Goal: Communication & Community: Share content

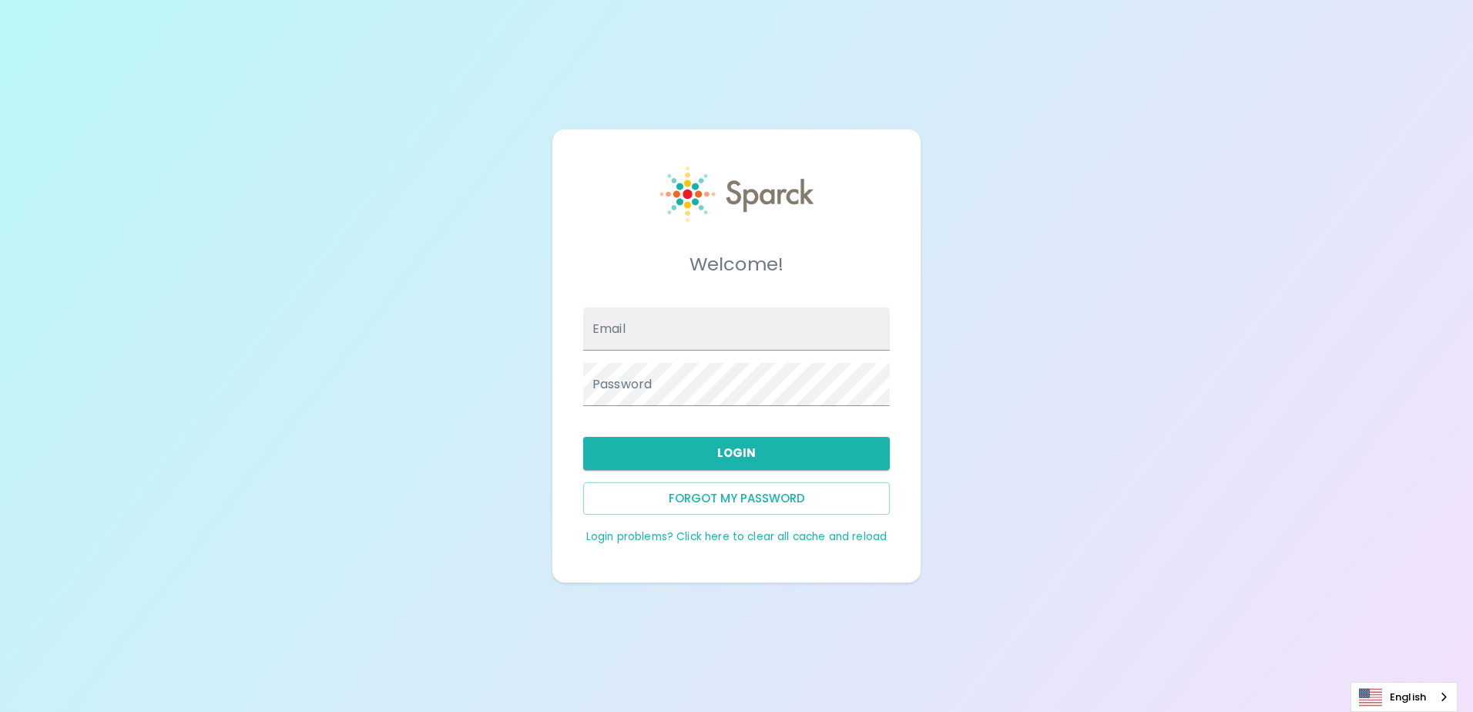
type input "nrobles@sfbaycoffee.com"
click at [702, 454] on button "Login" at bounding box center [736, 453] width 307 height 32
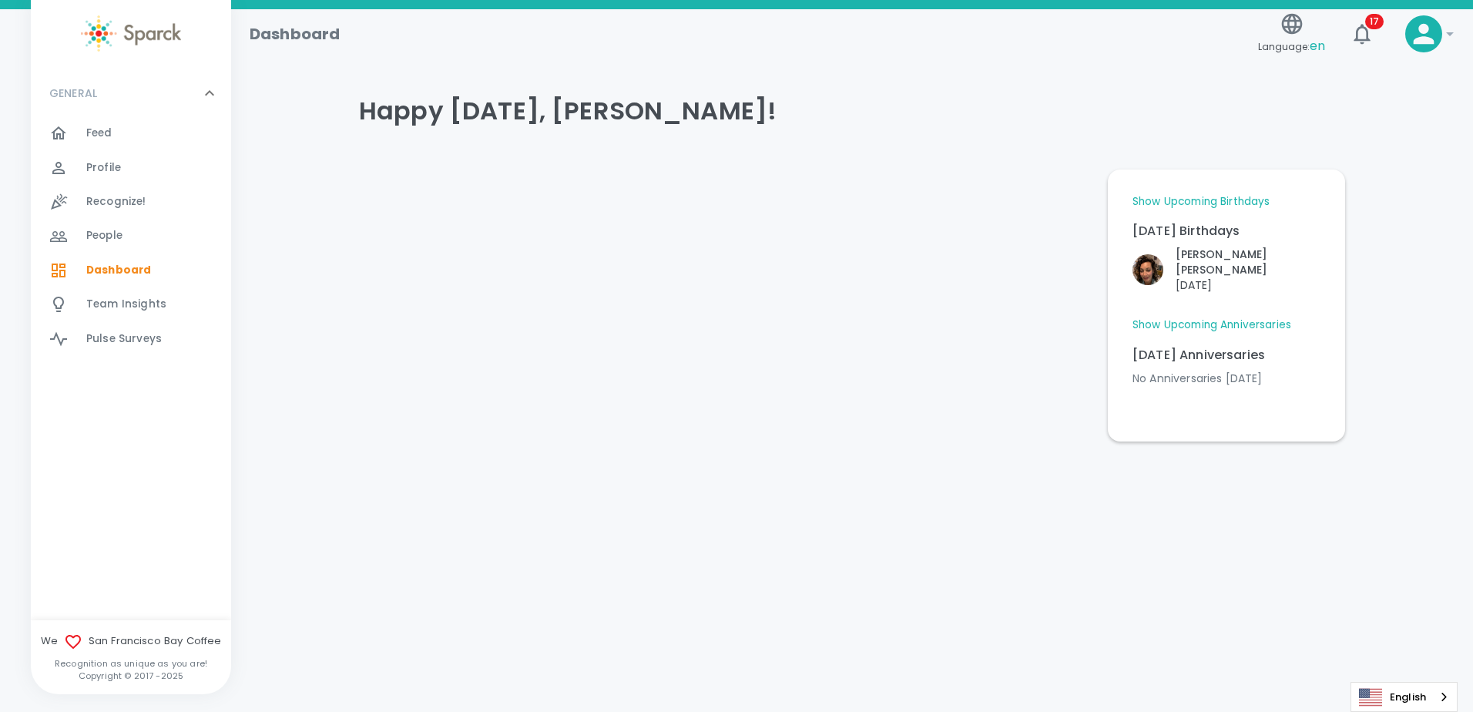
click at [95, 229] on span "People" at bounding box center [104, 235] width 36 height 15
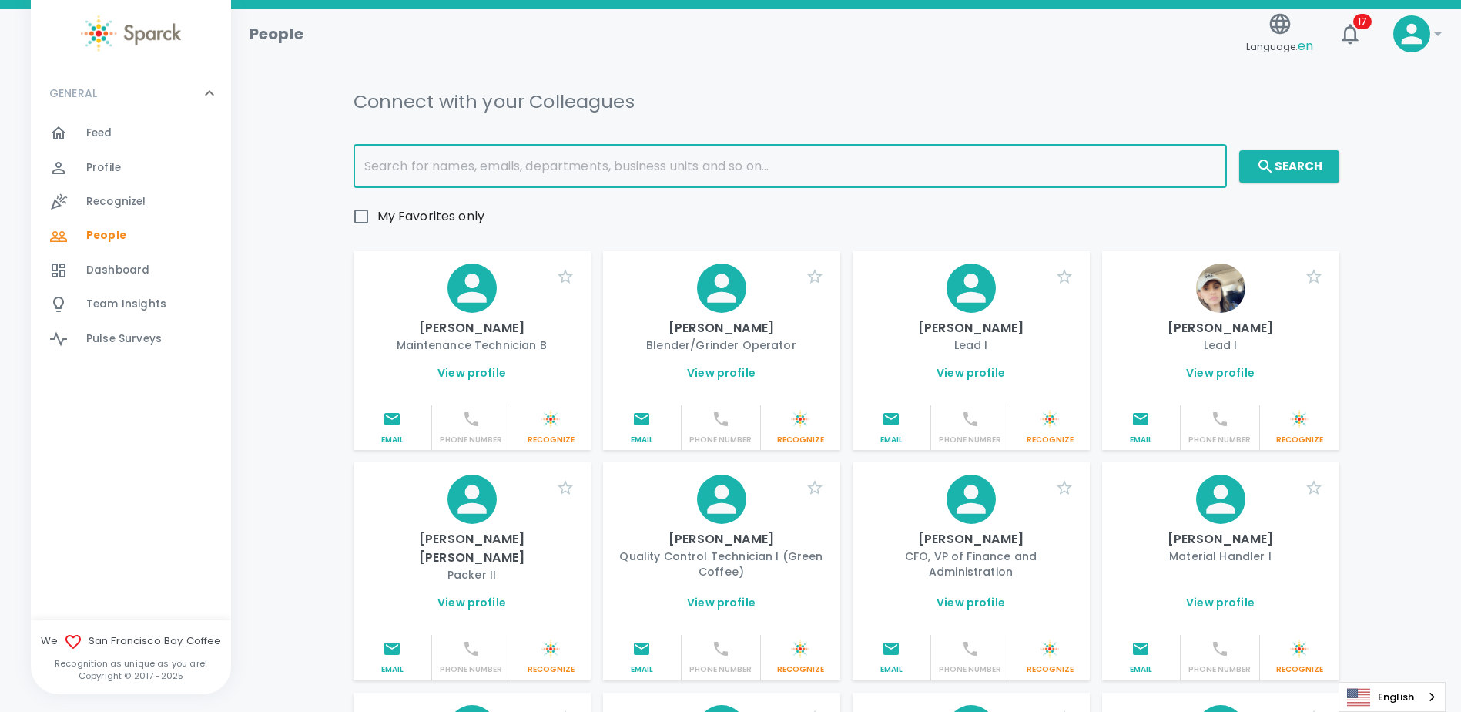
click at [605, 169] on input "text" at bounding box center [790, 166] width 873 height 43
type input "briana"
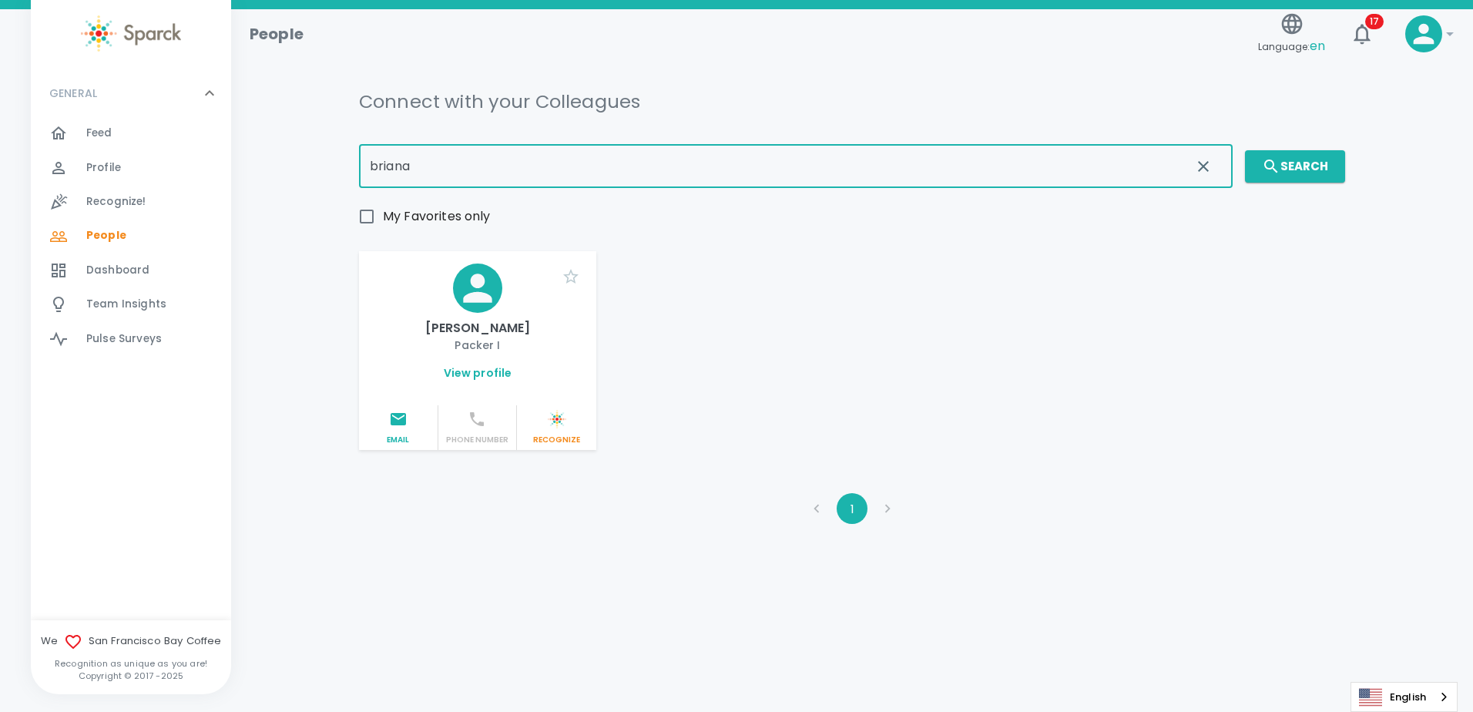
click at [514, 319] on p "Briana Oliva" at bounding box center [477, 328] width 213 height 18
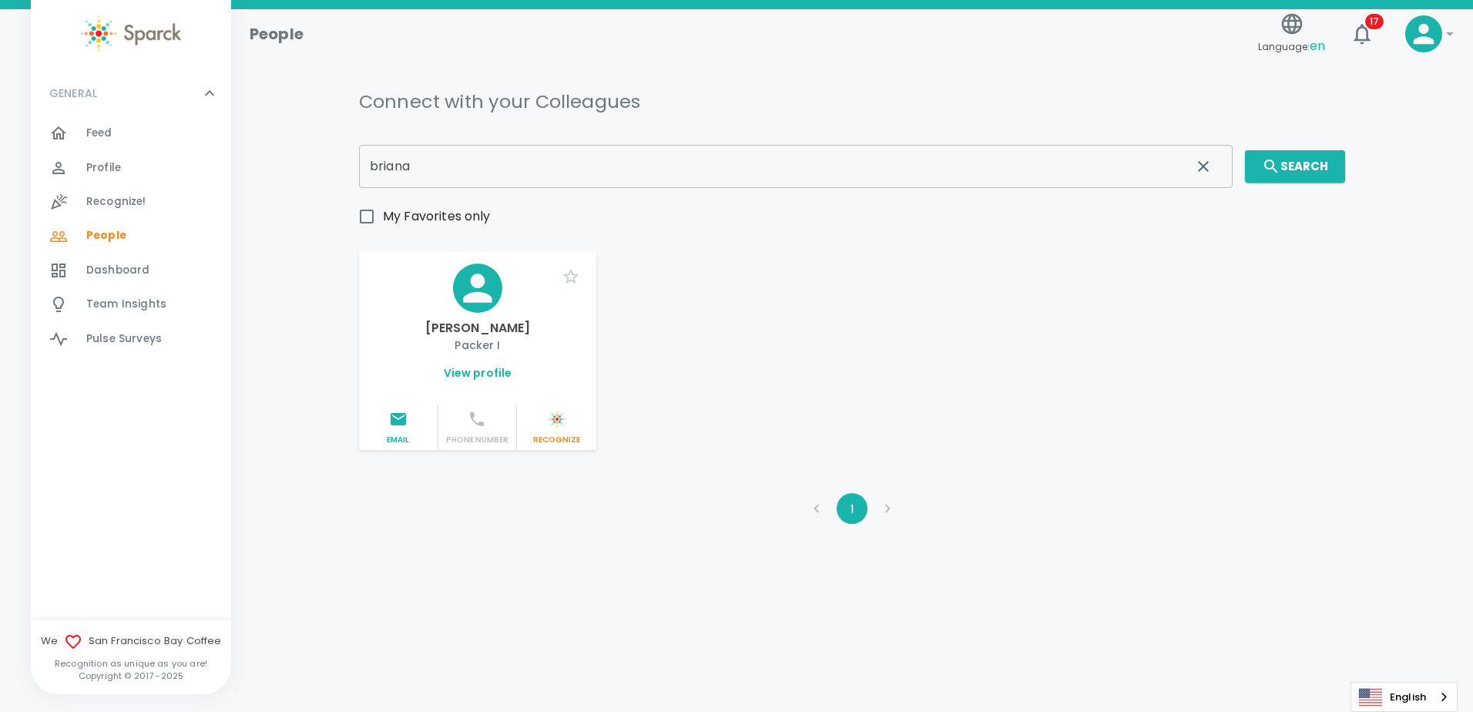
click at [447, 344] on p "Packer I" at bounding box center [477, 344] width 213 height 15
click at [572, 431] on div "Recognize" at bounding box center [556, 427] width 67 height 35
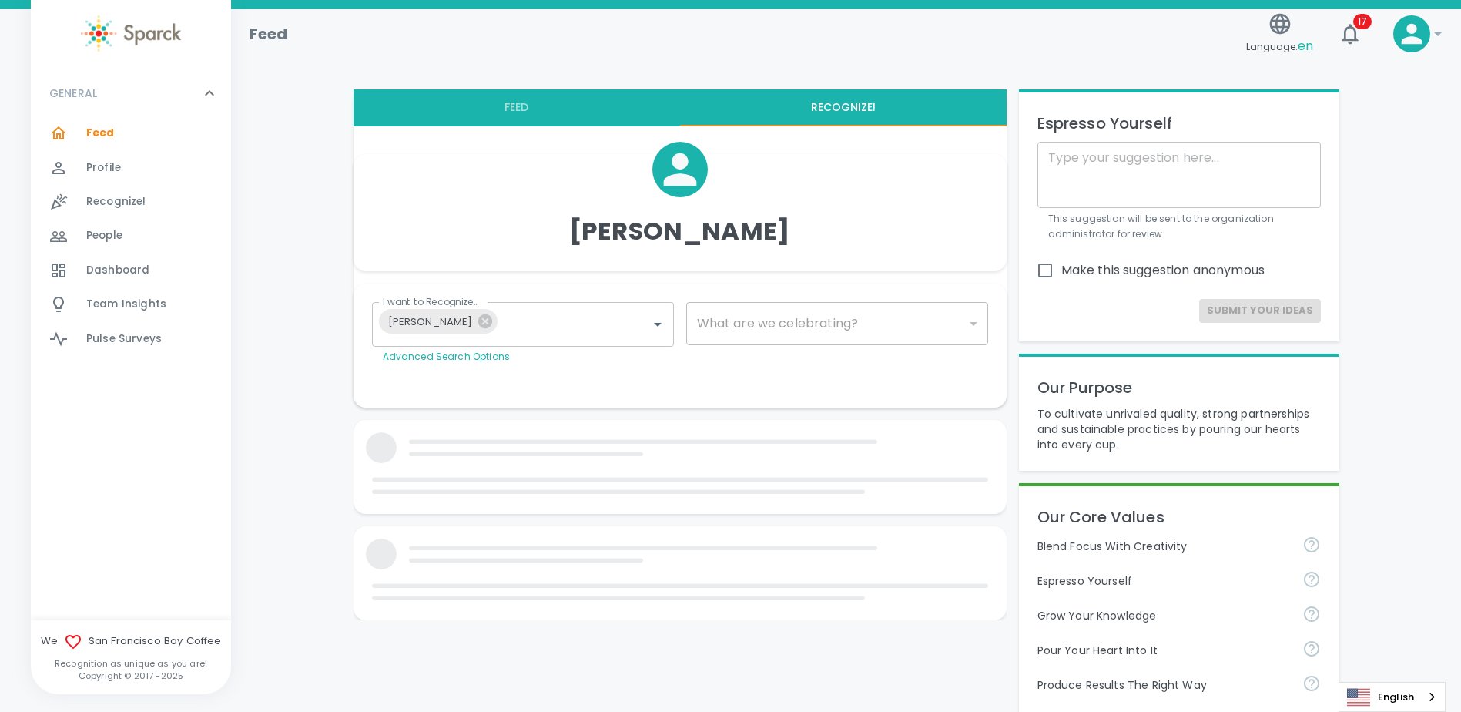
click at [659, 320] on icon "Open" at bounding box center [657, 324] width 18 height 18
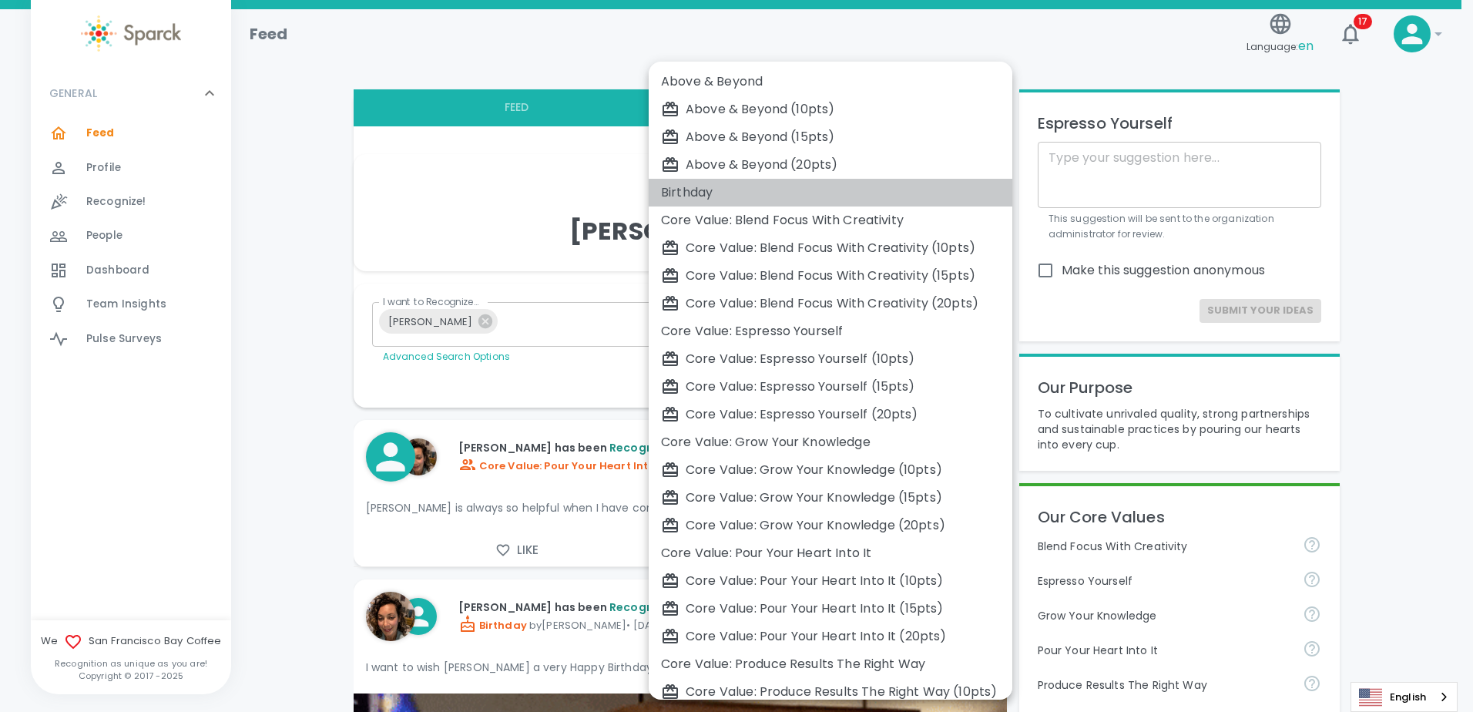
click at [774, 194] on div "Birthday" at bounding box center [830, 192] width 339 height 18
type input "2072"
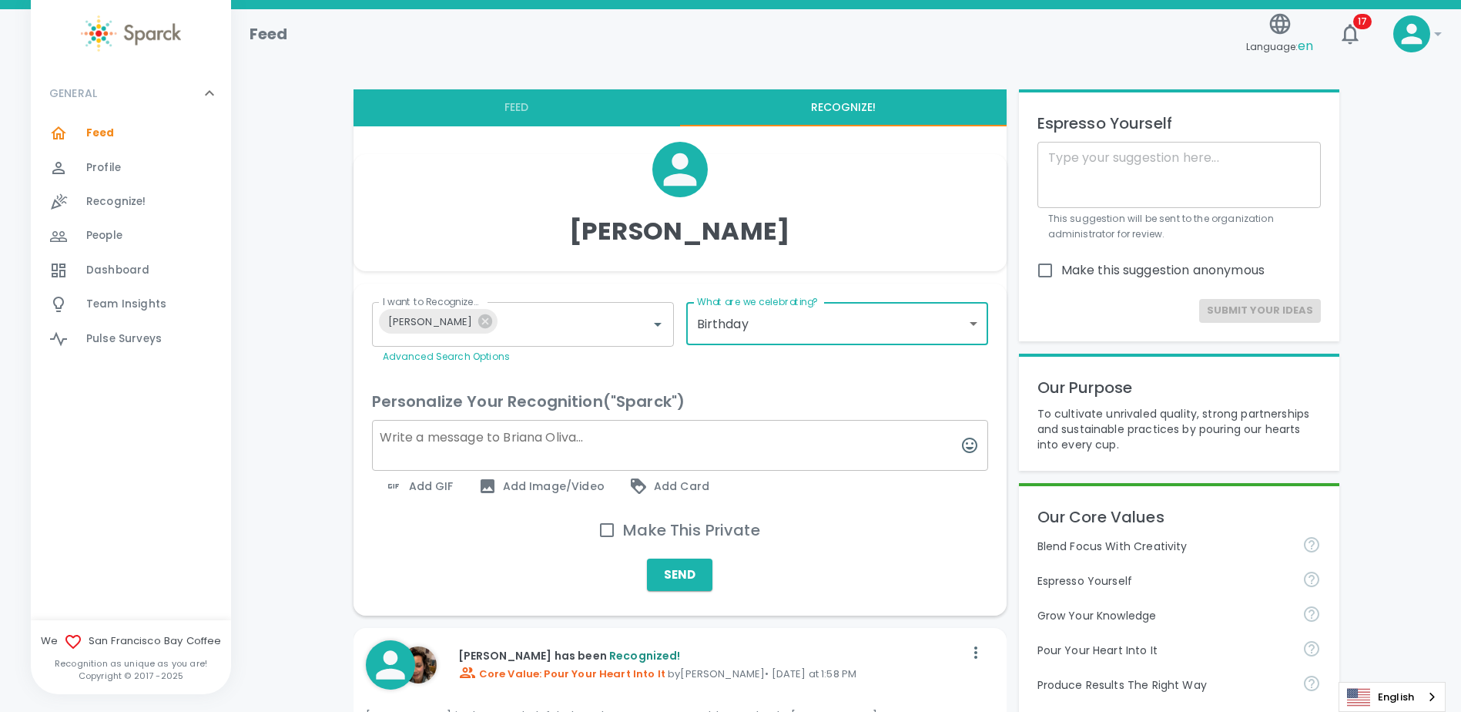
click at [434, 451] on textarea at bounding box center [680, 445] width 616 height 51
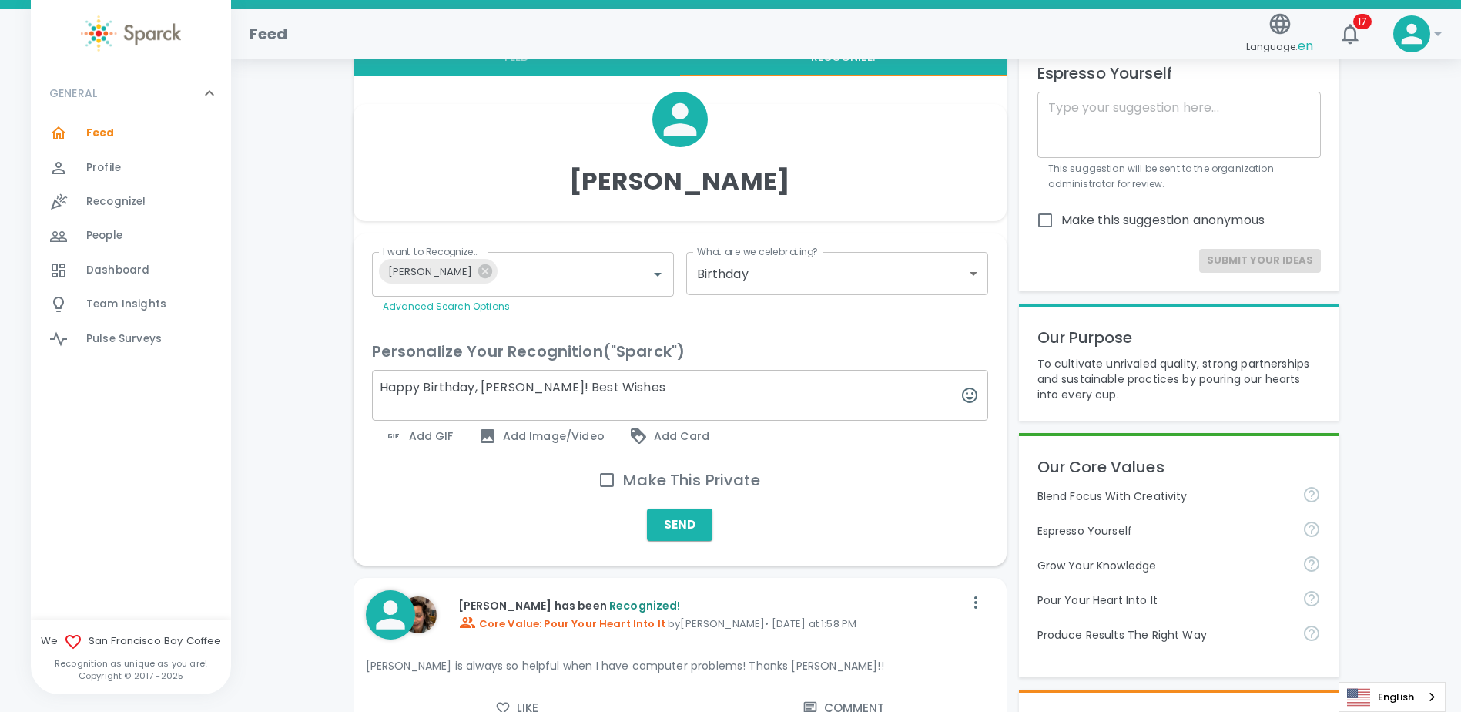
scroll to position [77, 0]
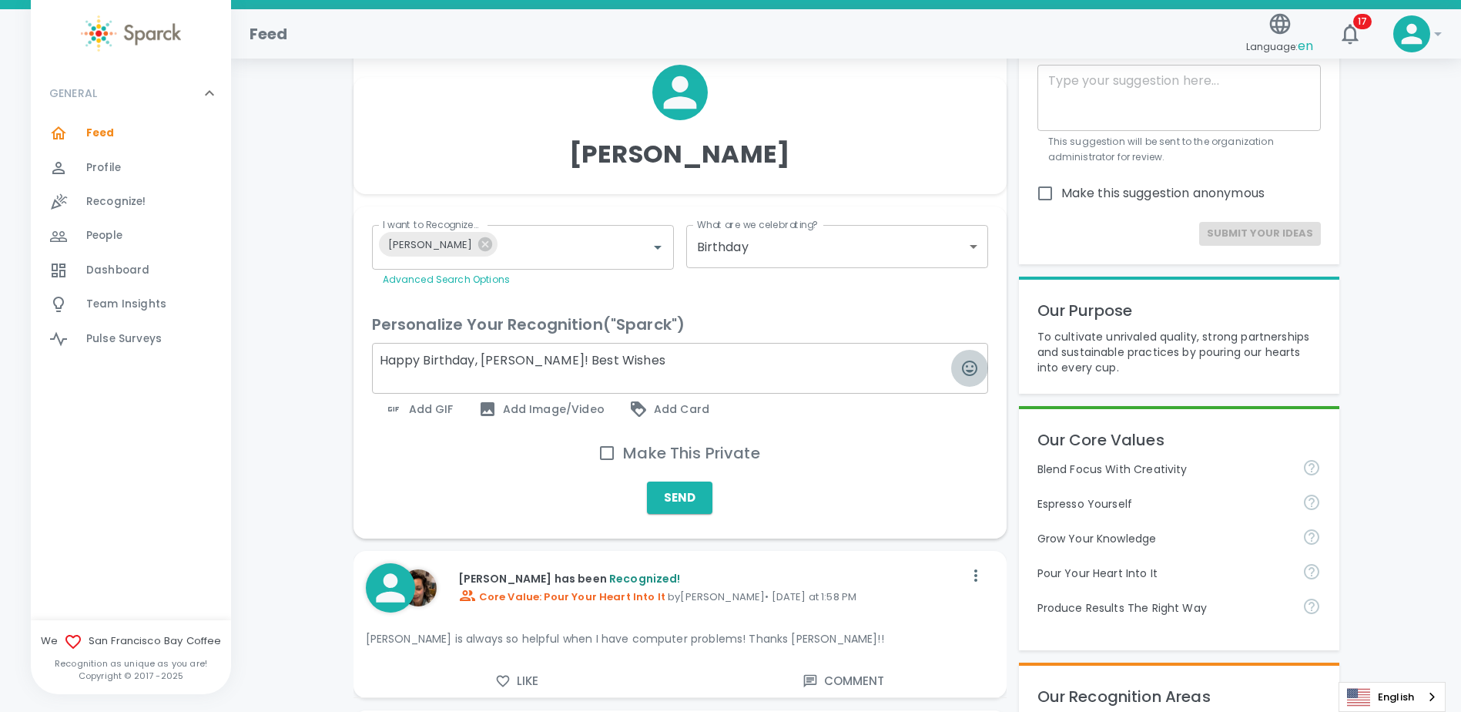
click at [976, 367] on icon "button" at bounding box center [969, 367] width 15 height 15
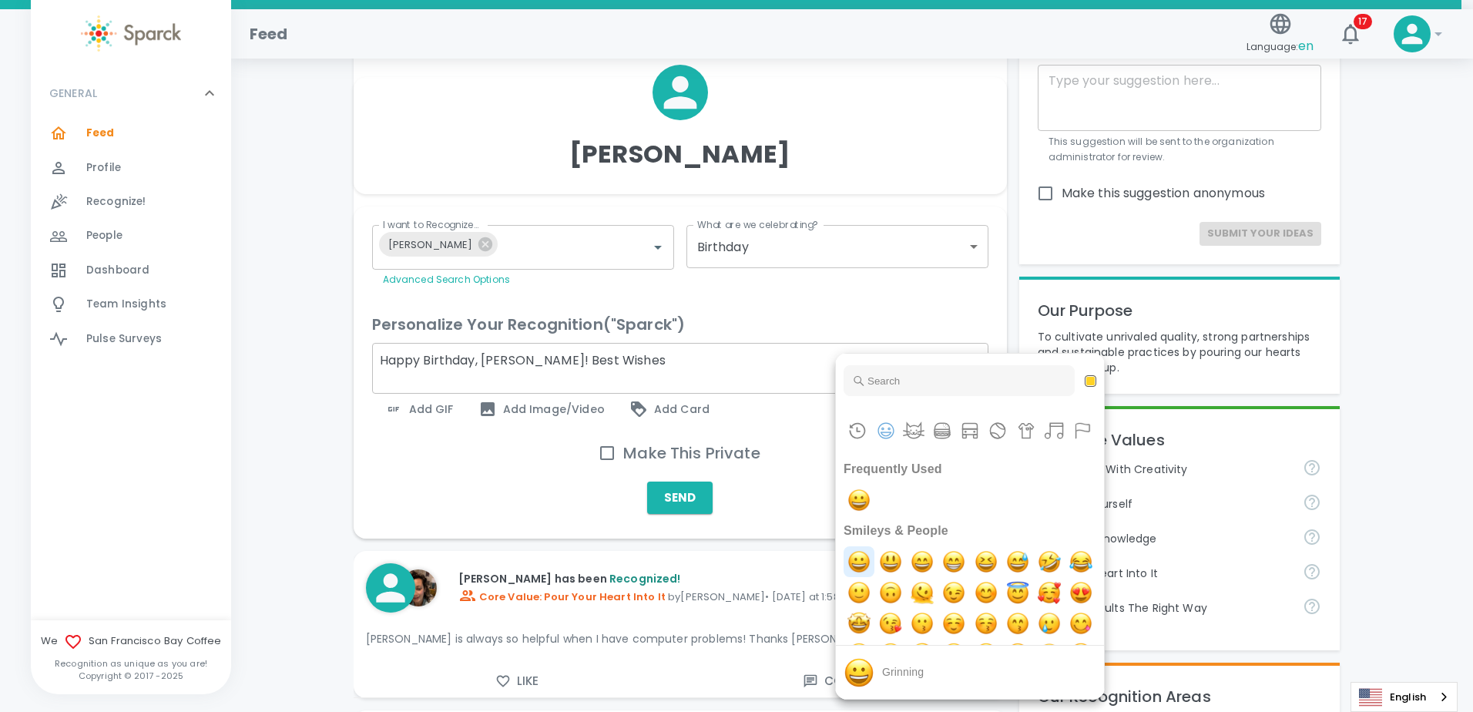
click at [871, 568] on img "grinning" at bounding box center [858, 561] width 31 height 31
type textarea "Happy Birthday, Briana! Best Wishes undefined"
click at [707, 363] on div at bounding box center [736, 356] width 1473 height 712
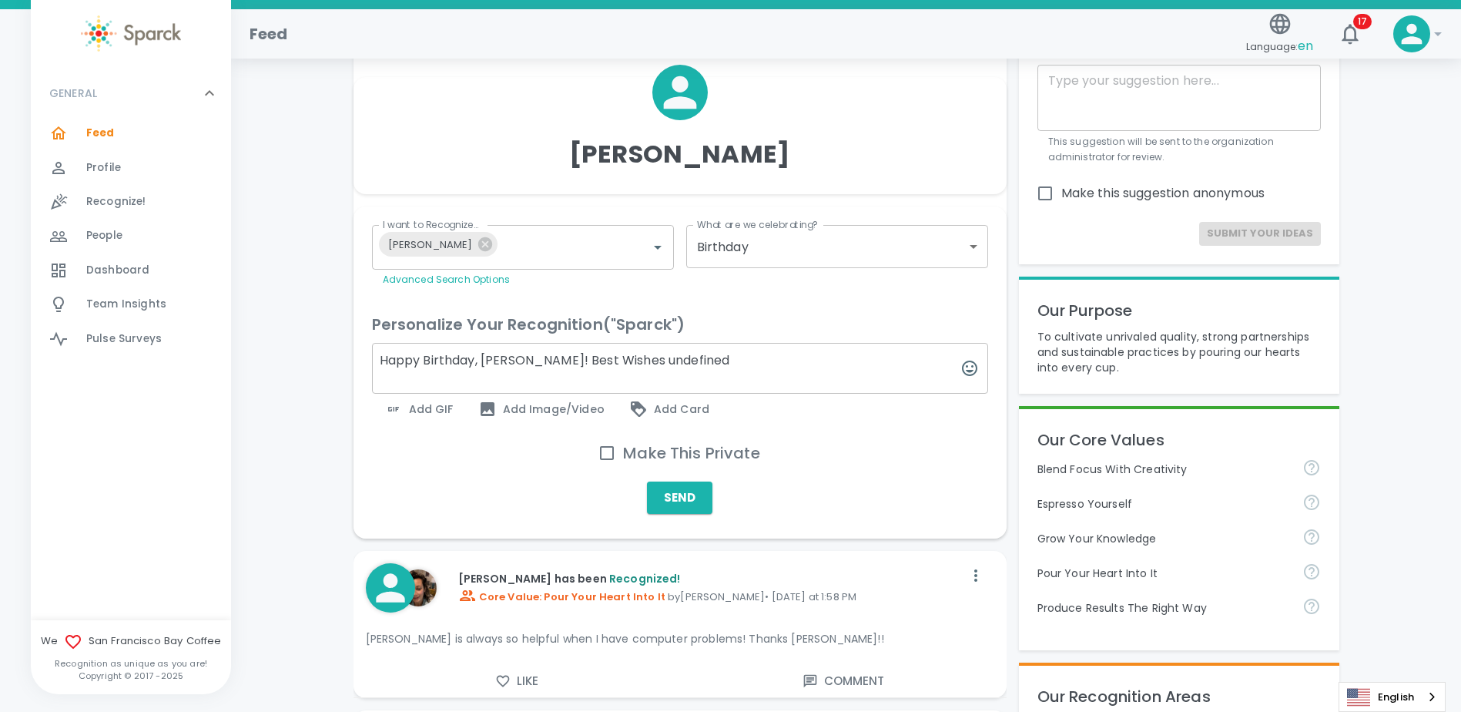
click at [420, 411] on span "Add GIF" at bounding box center [418, 409] width 69 height 18
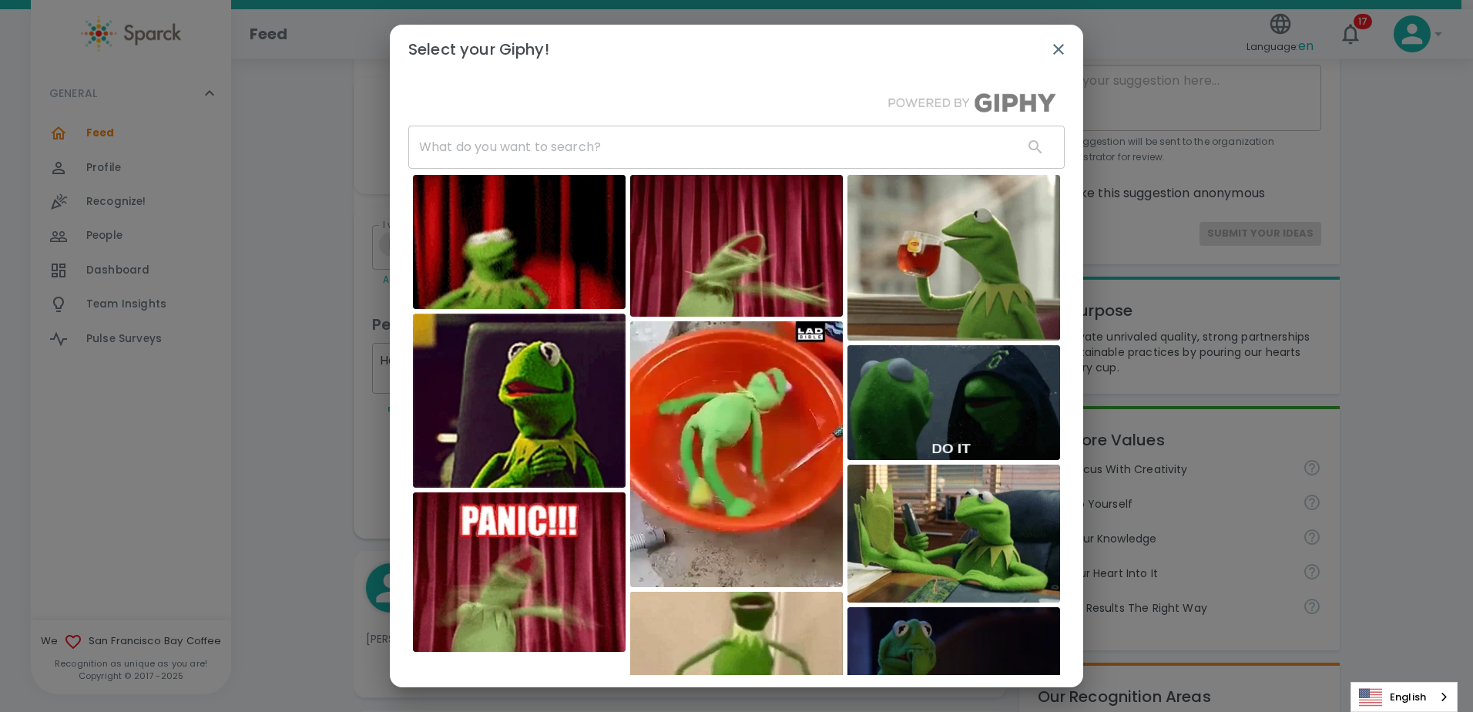
click at [615, 140] on input "text" at bounding box center [709, 147] width 602 height 43
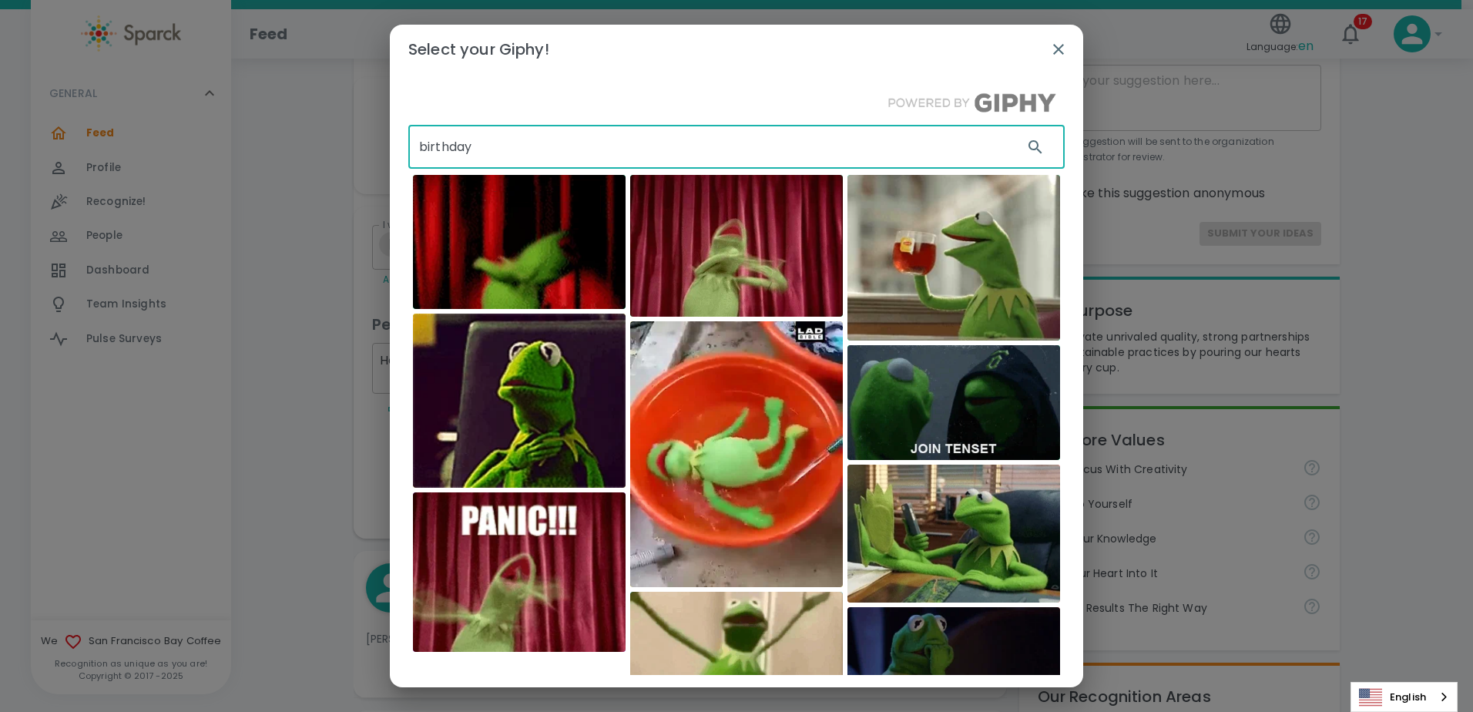
type input "birthday"
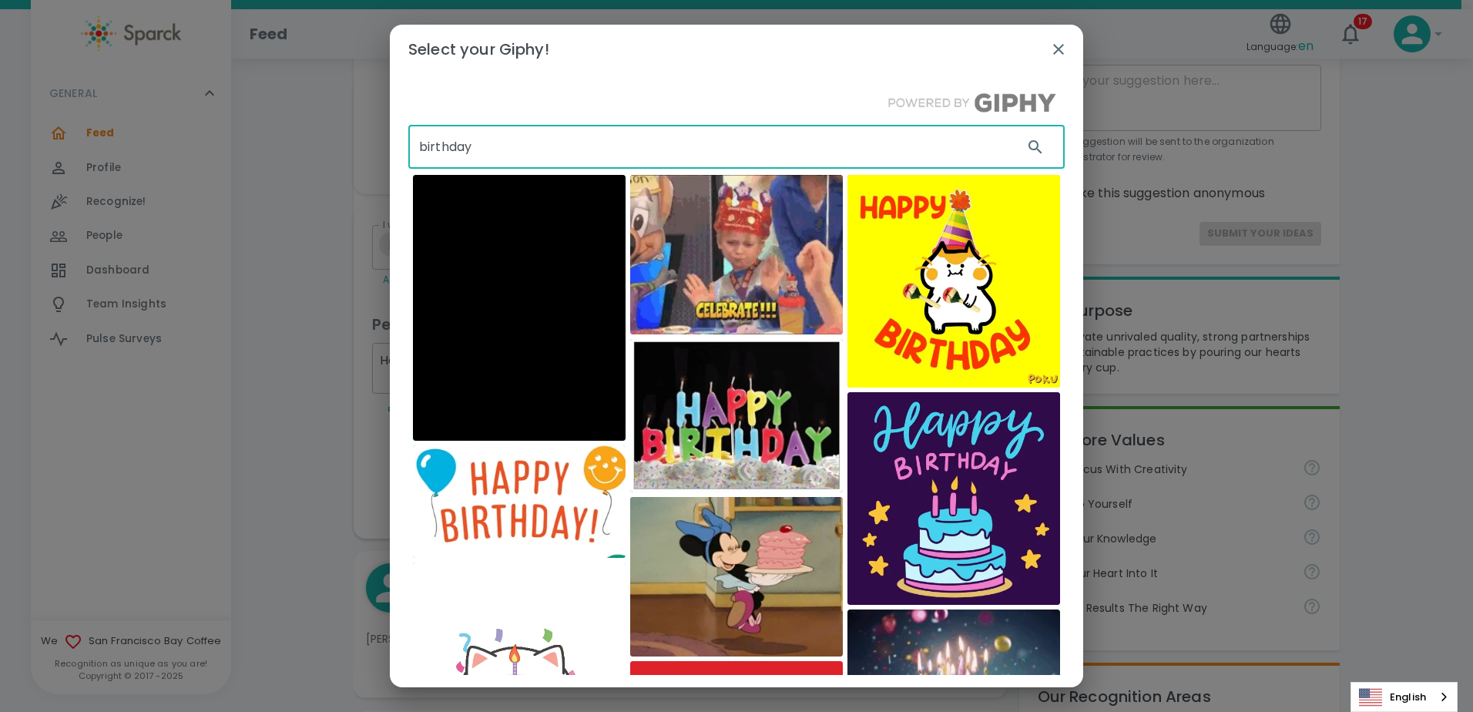
click at [721, 414] on img at bounding box center [736, 415] width 213 height 153
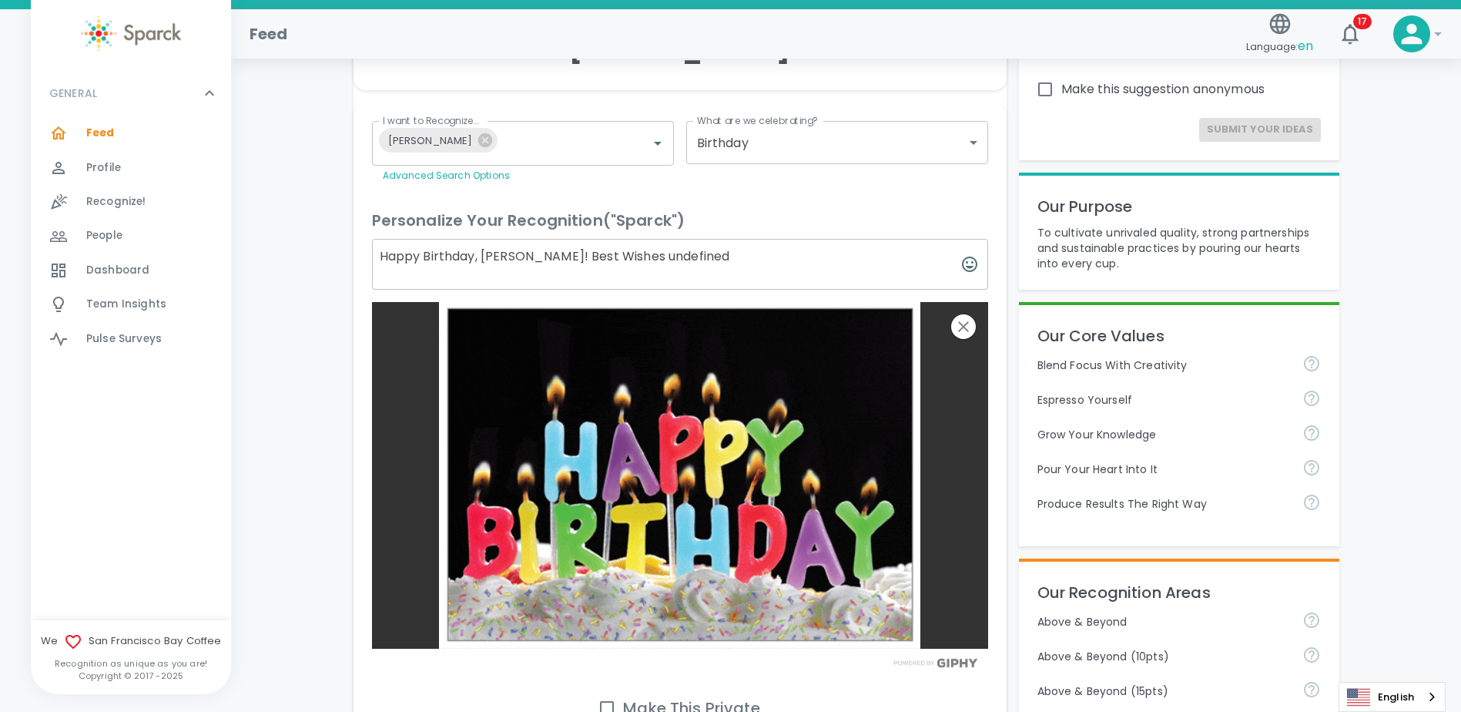
scroll to position [539, 0]
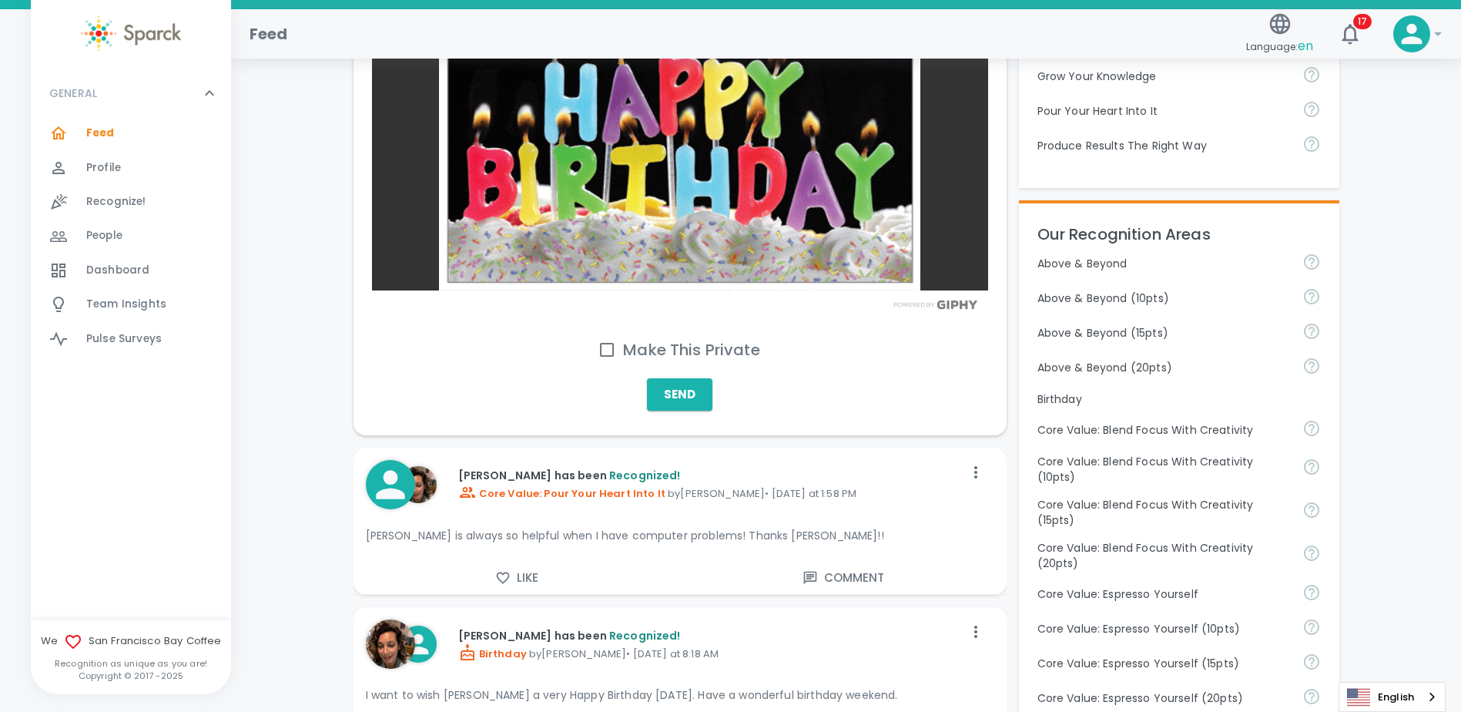
click at [609, 348] on input "Make This Private" at bounding box center [607, 349] width 32 height 32
checkbox input "true"
click at [672, 397] on button "Send" at bounding box center [679, 394] width 65 height 32
